Goal: Information Seeking & Learning: Find specific fact

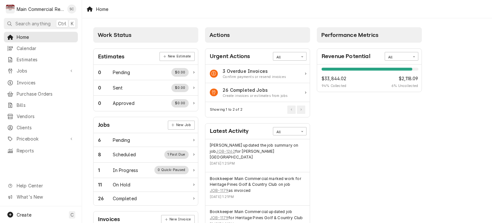
click at [54, 67] on span "Jobs" at bounding box center [41, 70] width 48 height 7
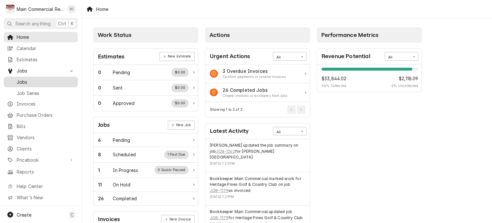
click at [44, 82] on span "Jobs" at bounding box center [46, 81] width 58 height 7
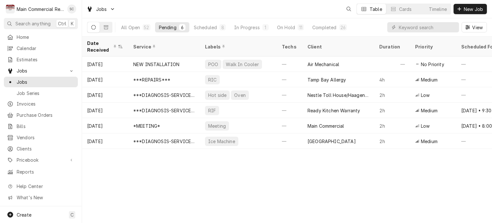
click at [336, 172] on div "Date Received Service Labels Techs Client Duration Priority Scheduled For Locat…" at bounding box center [287, 129] width 410 height 186
click at [321, 28] on div "Completed" at bounding box center [324, 27] width 24 height 7
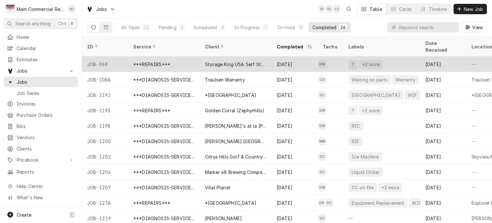
click at [222, 60] on div "Storage King USA Self Storage" at bounding box center [236, 63] width 72 height 15
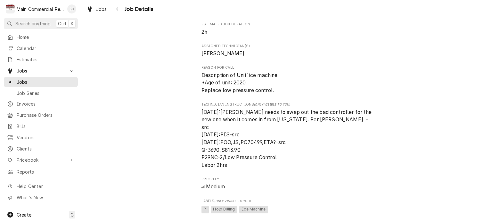
scroll to position [320, 0]
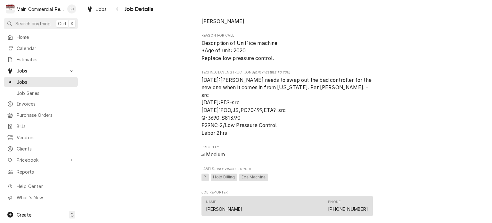
click at [299, 123] on span "7/15/25:Dorian needs to swap out the bad controller for the new one when it com…" at bounding box center [286, 106] width 171 height 61
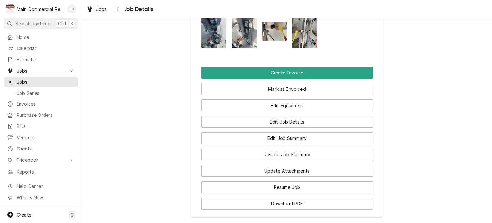
scroll to position [768, 0]
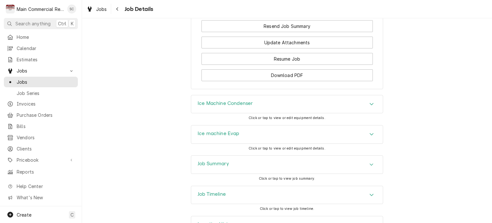
click at [406, 135] on div "Ice machine Evap Click or tap to view or edit equipment details." at bounding box center [287, 140] width 410 height 30
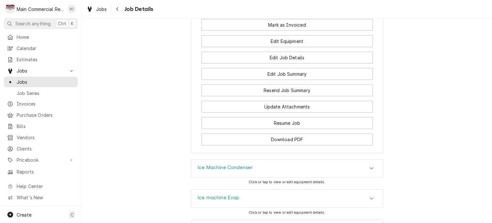
scroll to position [789, 0]
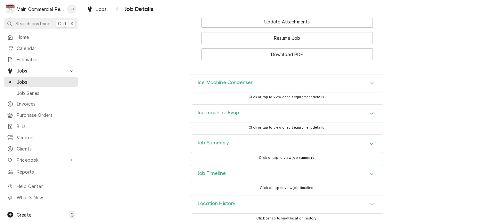
click at [305, 145] on div "Job Summary" at bounding box center [286, 143] width 191 height 18
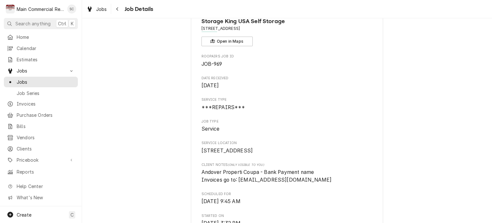
scroll to position [0, 0]
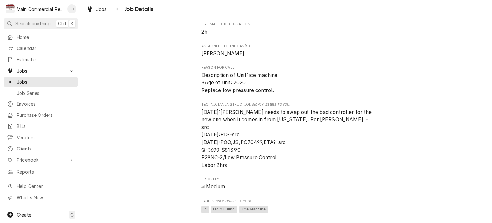
scroll to position [352, 0]
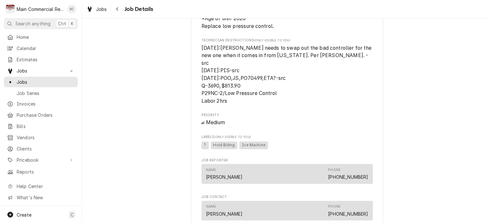
click at [319, 122] on div "Medium" at bounding box center [286, 122] width 171 height 8
click at [255, 90] on span "7/15/25:Dorian needs to swap out the bad controller for the new one when it com…" at bounding box center [287, 74] width 172 height 59
click at [345, 104] on div "Roopairs Job ID JOB-969 Date Received Jul 2, 2025 Service Type ***REPAIRS*** Jo…" at bounding box center [286, 37] width 171 height 607
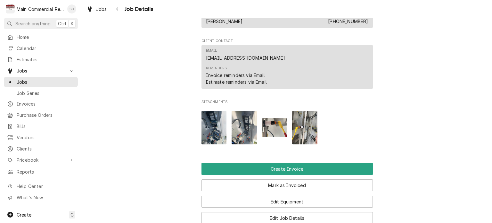
scroll to position [608, 0]
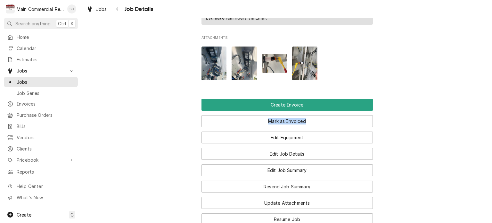
click at [491, 124] on html "M Main Commercial Refrigeration Service SC Search anything Ctrl K Home Calendar…" at bounding box center [246, 111] width 492 height 223
drag, startPoint x: 432, startPoint y: 89, endPoint x: 394, endPoint y: 115, distance: 45.1
click at [102, 6] on span "Jobs" at bounding box center [101, 9] width 11 height 7
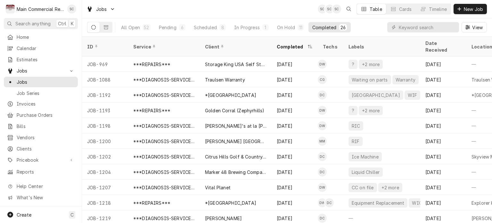
click at [212, 12] on div "Jobs SC SC SC Table Cards Timeline New Job" at bounding box center [287, 9] width 410 height 18
click at [242, 28] on div "In Progress" at bounding box center [247, 27] width 26 height 7
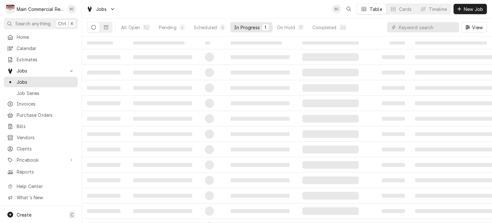
click at [307, 10] on div "Jobs SC Table Cards Timeline New Job" at bounding box center [287, 9] width 410 height 18
click at [263, 13] on div "Jobs SC Table Cards Timeline New Job" at bounding box center [287, 9] width 410 height 18
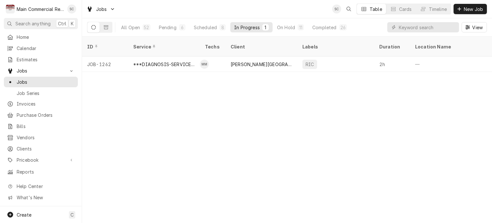
click at [351, 108] on div "ID Service Techs Client Labels Duration Location Name Date Received Status Prio…" at bounding box center [287, 129] width 410 height 186
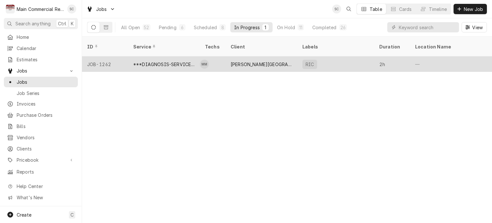
click at [242, 61] on div "[PERSON_NAME][GEOGRAPHIC_DATA]" at bounding box center [261, 64] width 61 height 7
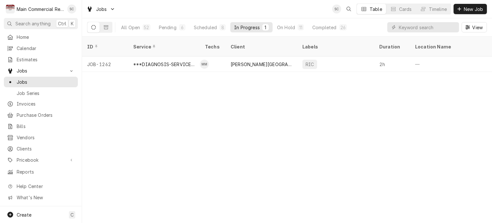
click at [363, 117] on div "ID Service Techs Client Labels Duration Location Name Date Received Status Prio…" at bounding box center [287, 129] width 410 height 186
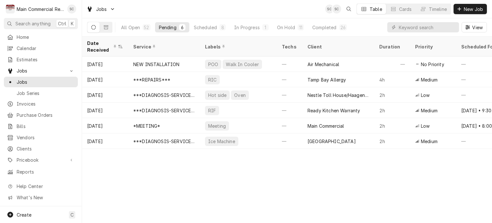
click at [336, 206] on div "Date Received Service Labels Techs Client Duration Priority Scheduled For Locat…" at bounding box center [287, 129] width 410 height 186
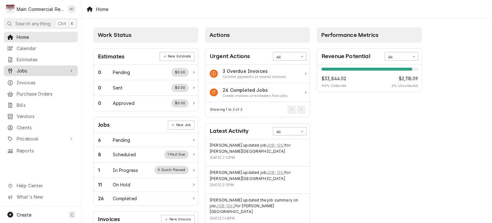
click at [51, 70] on span "Jobs" at bounding box center [41, 70] width 48 height 7
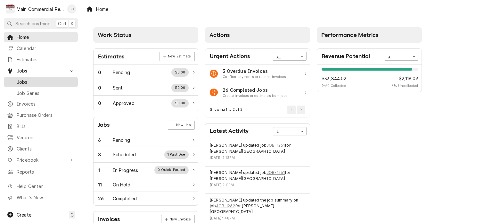
click at [35, 82] on span "Jobs" at bounding box center [46, 81] width 58 height 7
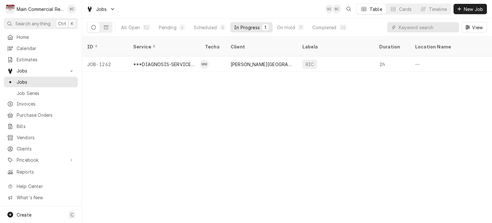
click at [226, 123] on div "ID Service Techs Client Labels Duration Location Name Date Received Status Prio…" at bounding box center [287, 129] width 410 height 186
click at [425, 116] on div "ID Service Techs Client Labels Duration Location Name Date Received Status Prio…" at bounding box center [287, 129] width 410 height 186
click at [274, 102] on div "ID Service Techs Client Labels Duration Location Name Date Received Status Prio…" at bounding box center [287, 129] width 410 height 186
click at [282, 26] on div "On Hold" at bounding box center [286, 27] width 18 height 7
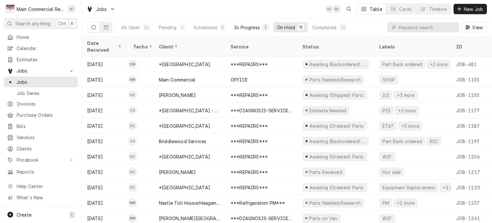
click at [257, 27] on div "In Progress" at bounding box center [247, 27] width 26 height 7
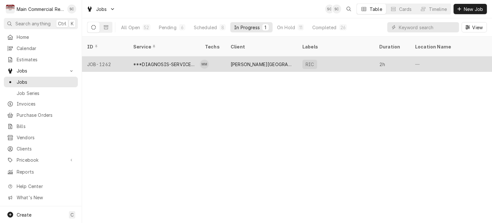
click at [257, 61] on div "[PERSON_NAME][GEOGRAPHIC_DATA]" at bounding box center [261, 64] width 61 height 7
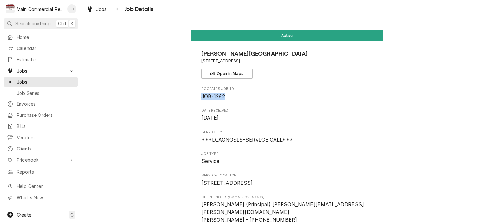
drag, startPoint x: 217, startPoint y: 98, endPoint x: 193, endPoint y: 100, distance: 24.1
copy span "JOB-1262"
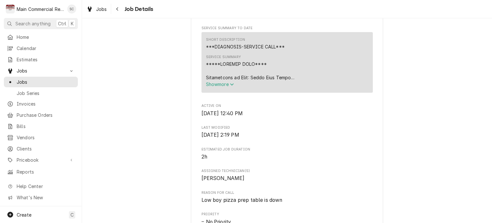
scroll to position [352, 0]
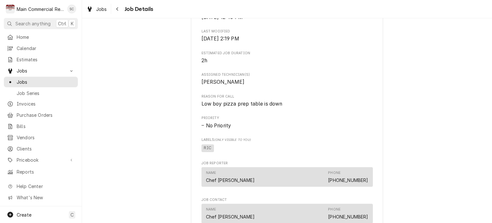
drag, startPoint x: 283, startPoint y: 99, endPoint x: 196, endPoint y: 95, distance: 87.2
click at [196, 95] on div "[PERSON_NAME][GEOGRAPHIC_DATA] [STREET_ADDRESS] Open in Maps Roopairs Job ID JO…" at bounding box center [287, 82] width 192 height 787
drag, startPoint x: 271, startPoint y: 104, endPoint x: 211, endPoint y: 104, distance: 60.2
click at [198, 108] on div "[PERSON_NAME][GEOGRAPHIC_DATA] [STREET_ADDRESS] Open in Maps Roopairs Job ID JO…" at bounding box center [287, 82] width 192 height 787
copy span "Low boy pizza prep table is down"
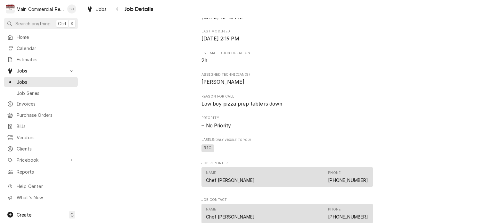
click at [374, 111] on div "[PERSON_NAME][GEOGRAPHIC_DATA] [STREET_ADDRESS] Open in Maps Roopairs Job ID JO…" at bounding box center [287, 82] width 192 height 787
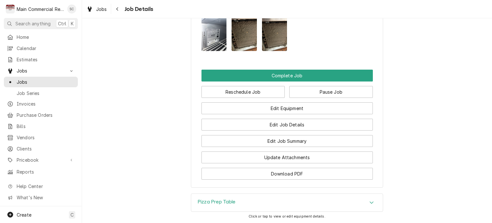
scroll to position [730, 0]
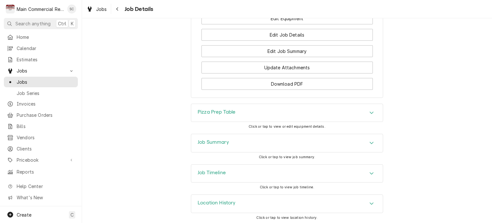
click at [327, 114] on div "Pizza Prep Table" at bounding box center [286, 113] width 191 height 18
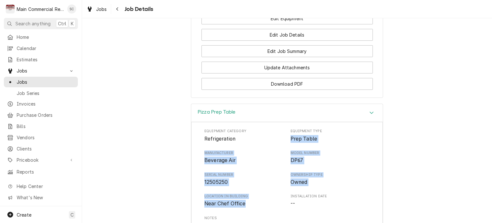
drag, startPoint x: 209, startPoint y: 180, endPoint x: 287, endPoint y: 137, distance: 89.3
click at [287, 137] on div "Equipment Category Refrigeration Equipment Type Prep Table Manufacturer Beverag…" at bounding box center [286, 189] width 165 height 122
copy div "Prep Table Manufacturer Beverage Air Model Number DP67 Serial Number 12505250 O…"
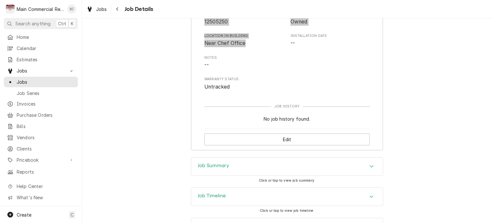
scroll to position [913, 0]
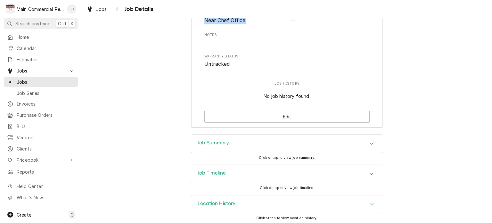
click at [370, 171] on icon "Accordion Header" at bounding box center [371, 173] width 4 height 5
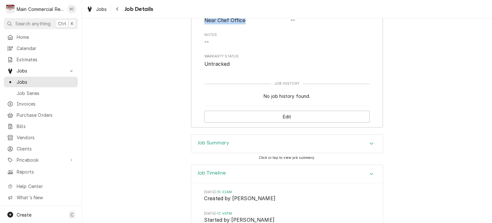
scroll to position [1058, 0]
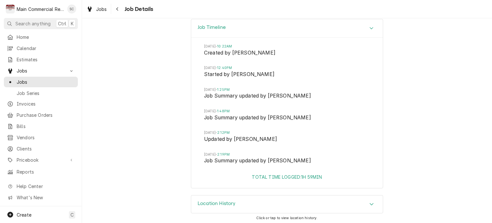
click at [447, 96] on div "Job Timeline [DATE] 10:22AM Created by [PERSON_NAME][DATE] 12:40PM Started by […" at bounding box center [287, 107] width 410 height 176
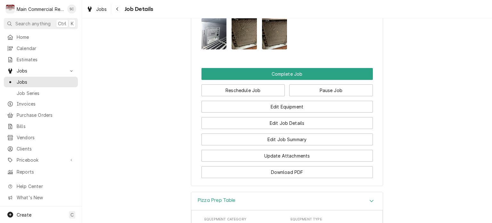
scroll to position [770, 0]
